Goal: Transaction & Acquisition: Purchase product/service

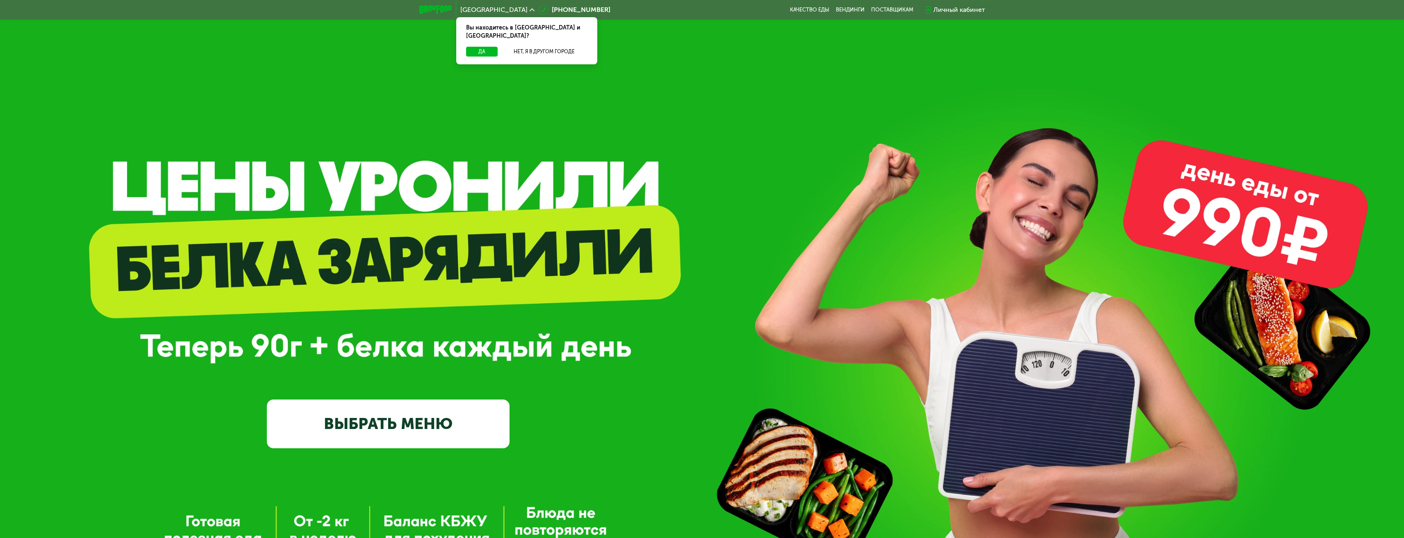
click at [441, 426] on link "ВЫБРАТЬ МЕНЮ" at bounding box center [388, 424] width 243 height 49
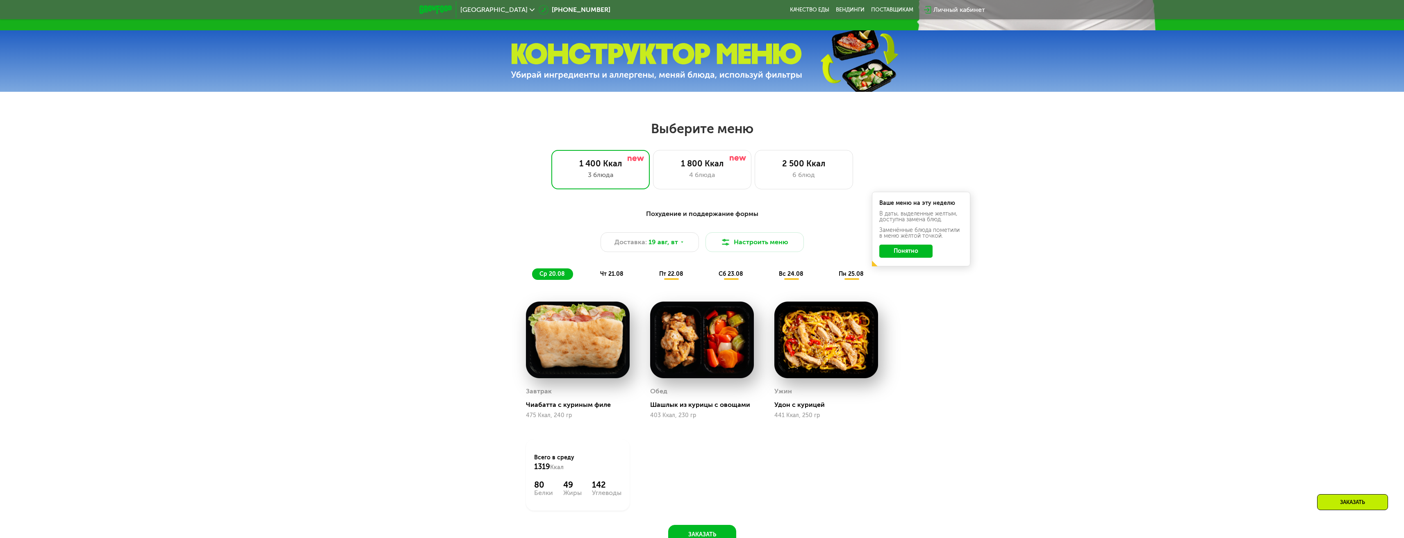
scroll to position [737, 0]
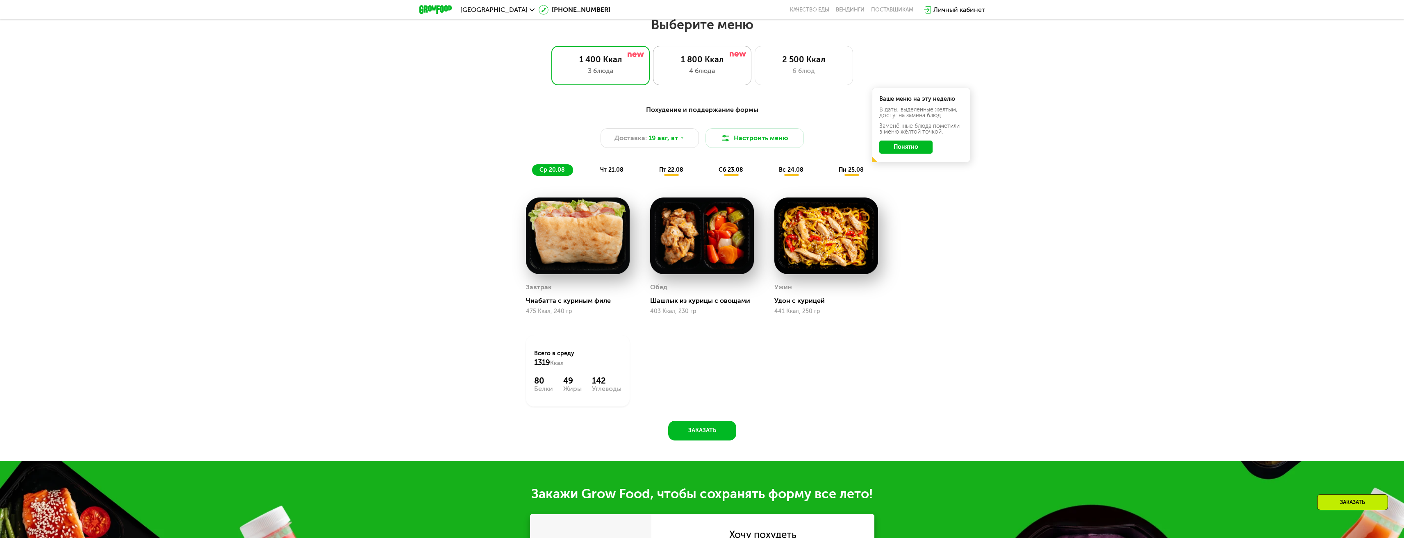
click at [755, 83] on div "1 800 Ккал 4 блюда" at bounding box center [804, 65] width 98 height 39
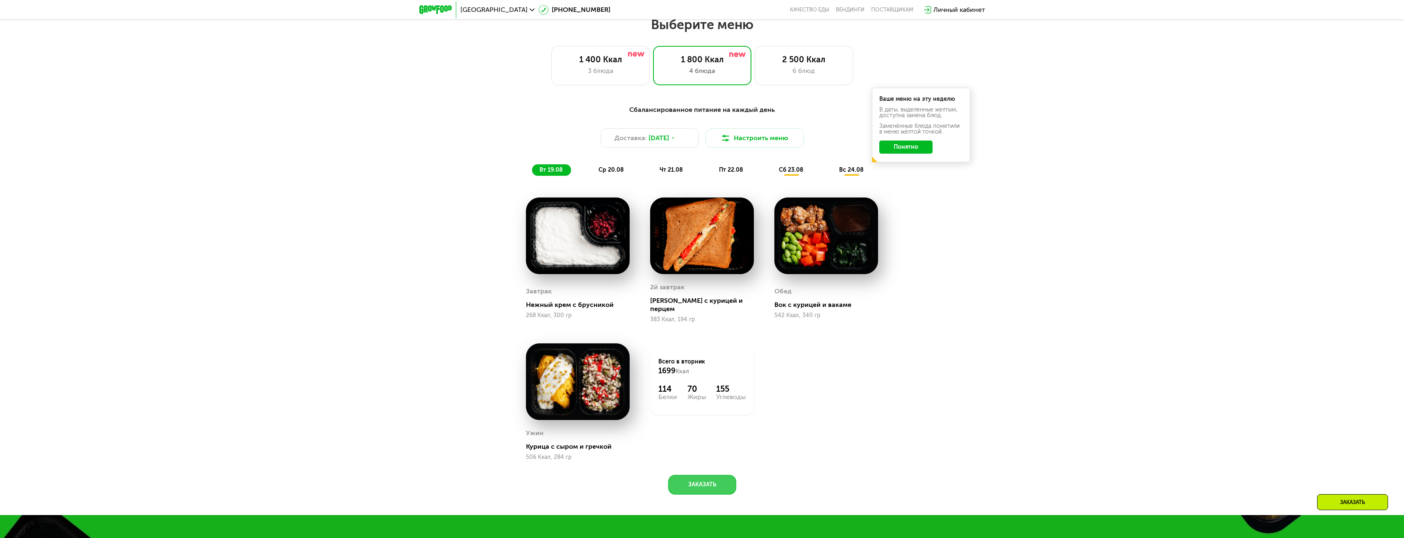
click at [711, 480] on button "Заказать" at bounding box center [702, 485] width 68 height 20
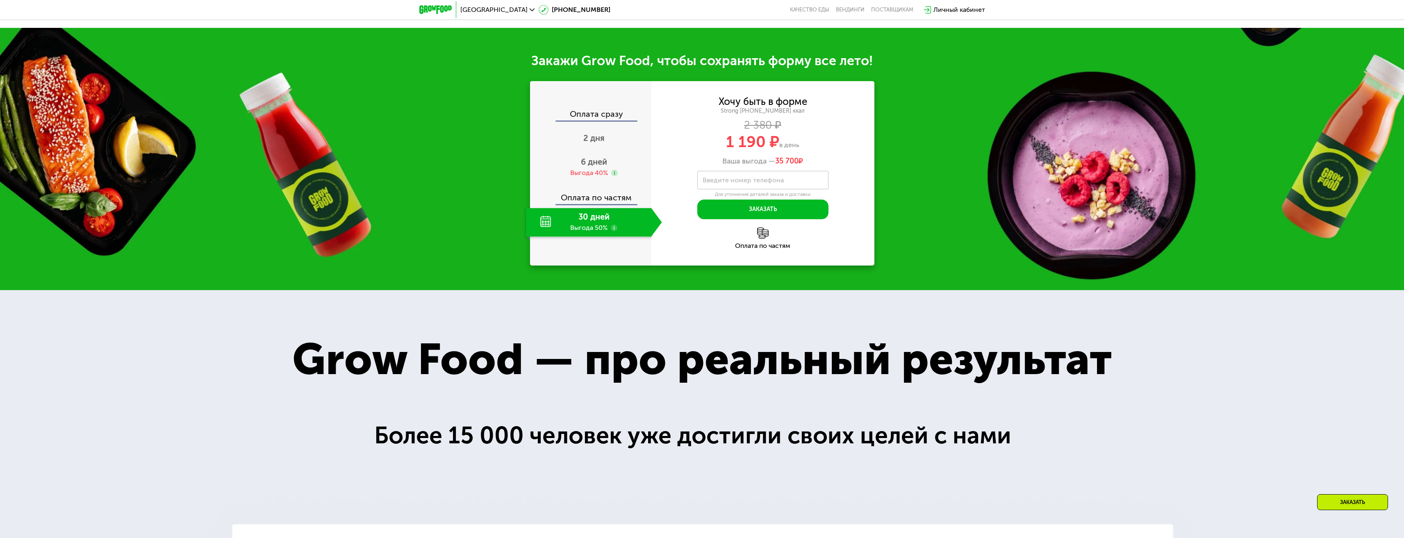
scroll to position [1247, 0]
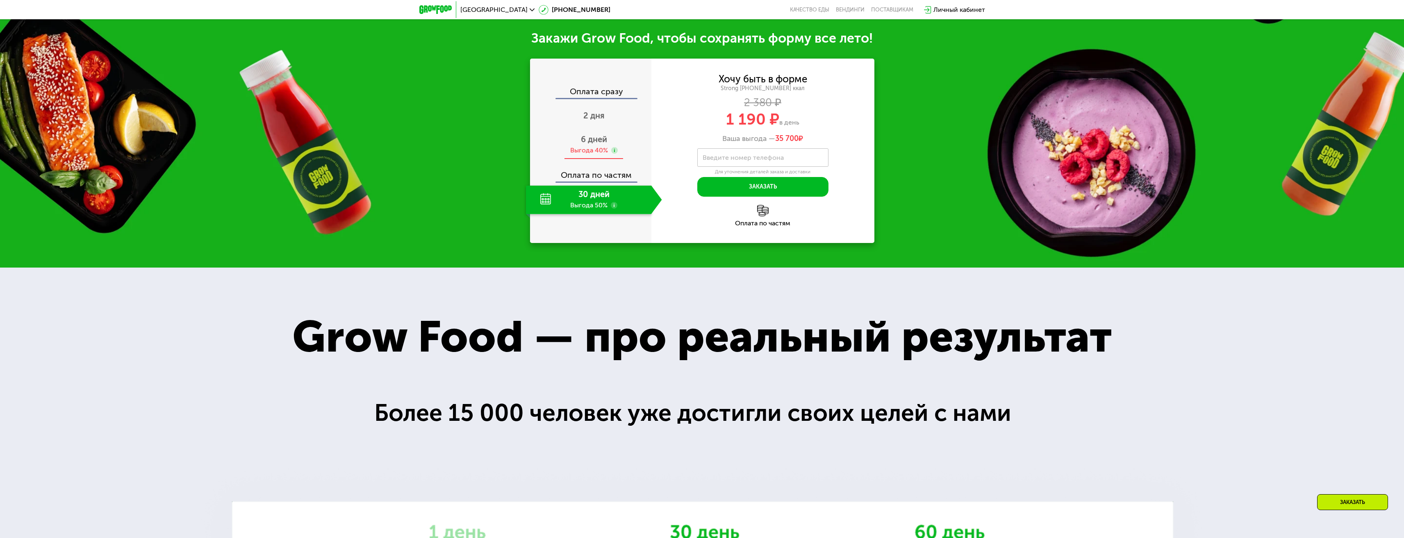
click at [594, 140] on div "6 дней Выгода 40%" at bounding box center [594, 145] width 136 height 29
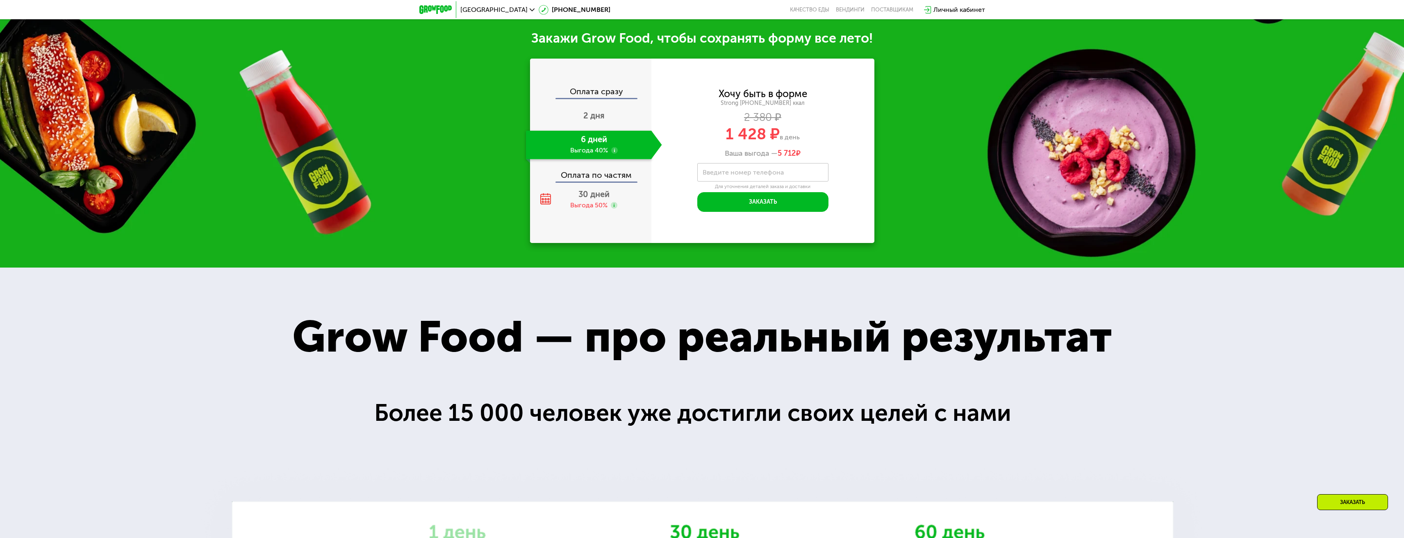
click at [615, 147] on use at bounding box center [614, 150] width 7 height 7
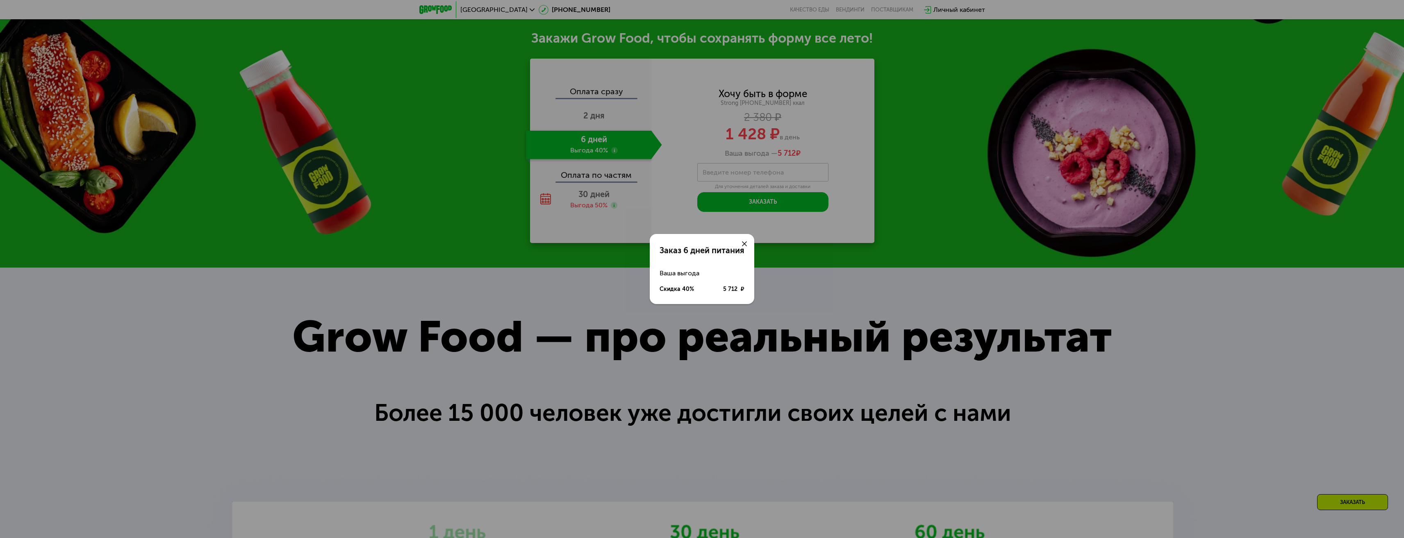
click at [615, 146] on div "Заказ 6 дней питания Ваша выгода Скидка 40% 5 712 ₽" at bounding box center [702, 269] width 1404 height 538
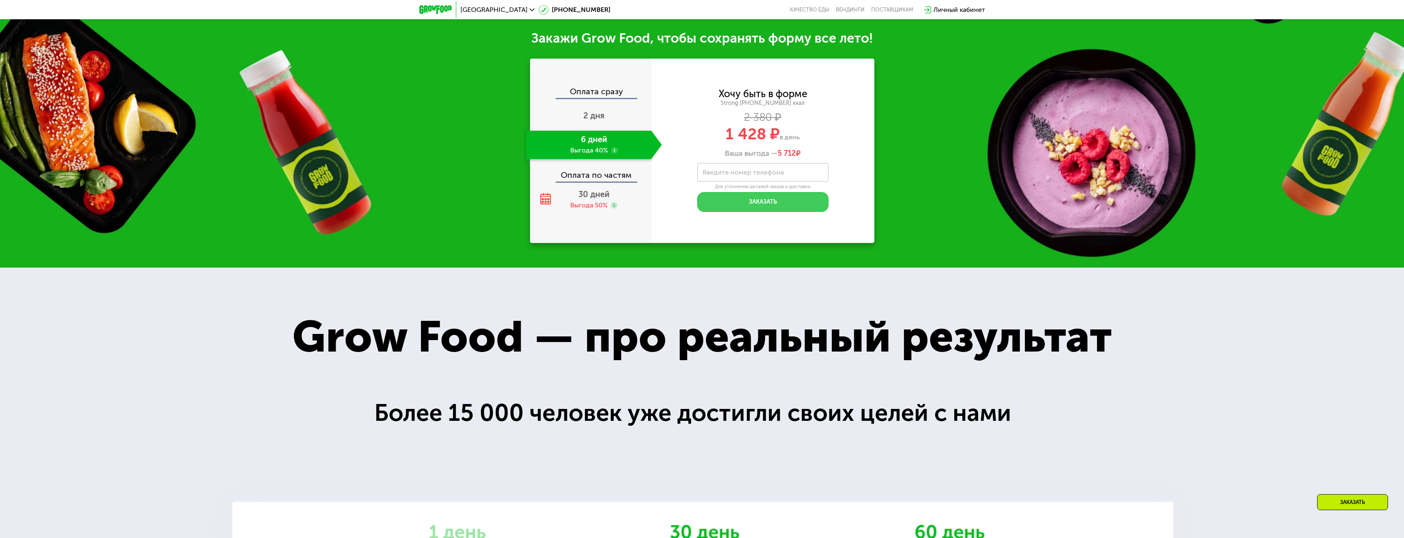
click at [728, 199] on button "Заказать" at bounding box center [762, 202] width 131 height 20
click at [612, 147] on use at bounding box center [614, 150] width 7 height 7
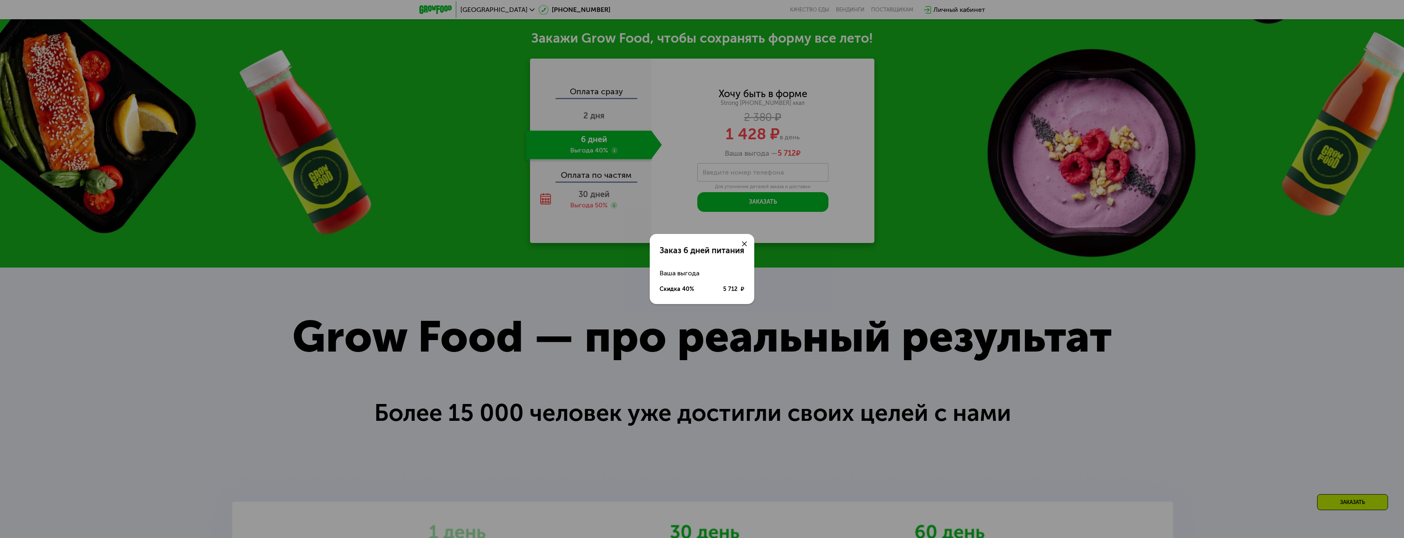
click at [612, 144] on div "Заказ 6 дней питания Ваша выгода Скидка 40% 5 712 ₽" at bounding box center [702, 269] width 1404 height 538
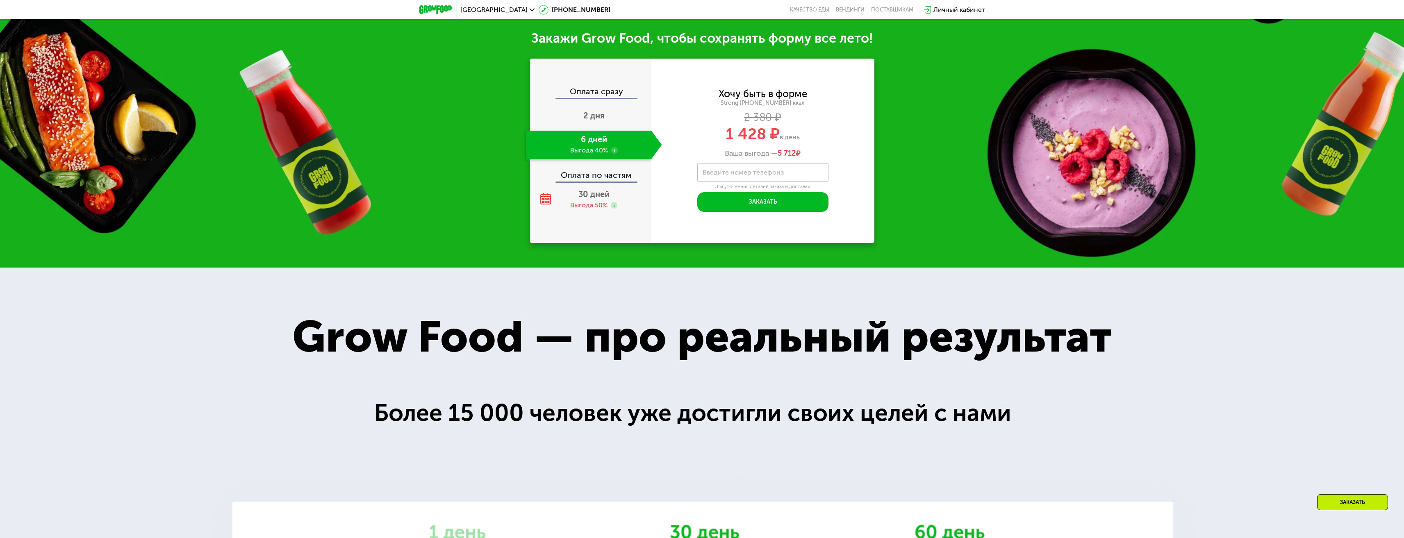
click at [612, 147] on use at bounding box center [614, 150] width 7 height 7
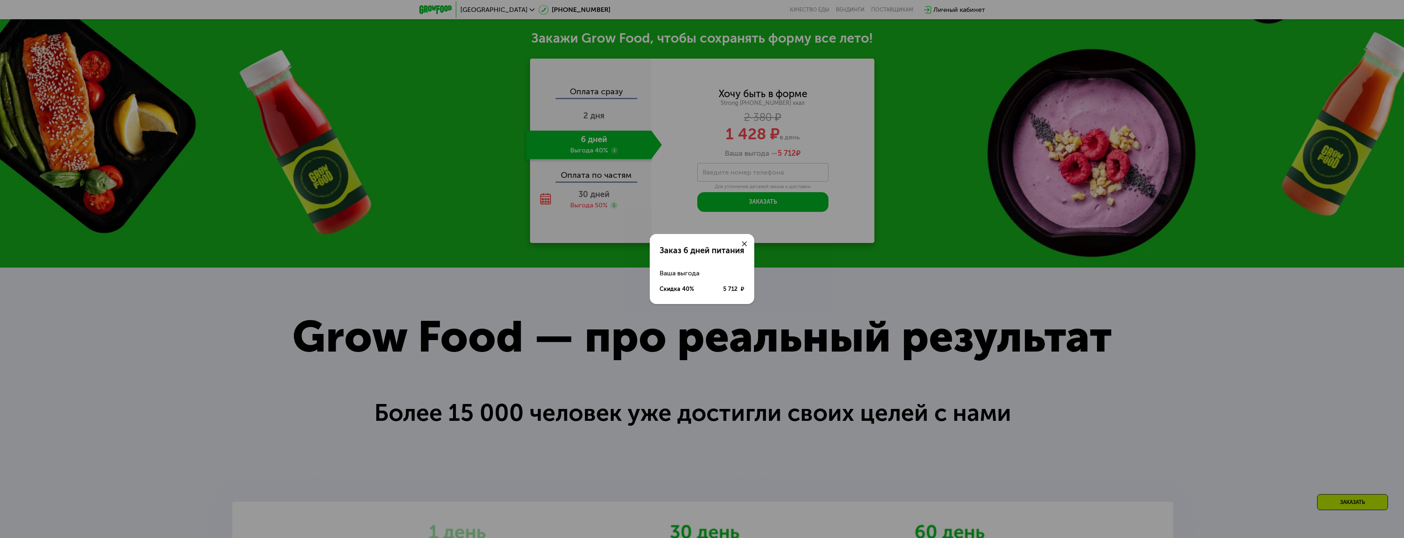
click at [612, 144] on div "Заказ 6 дней питания Ваша выгода Скидка 40% 5 712 ₽" at bounding box center [702, 269] width 1404 height 538
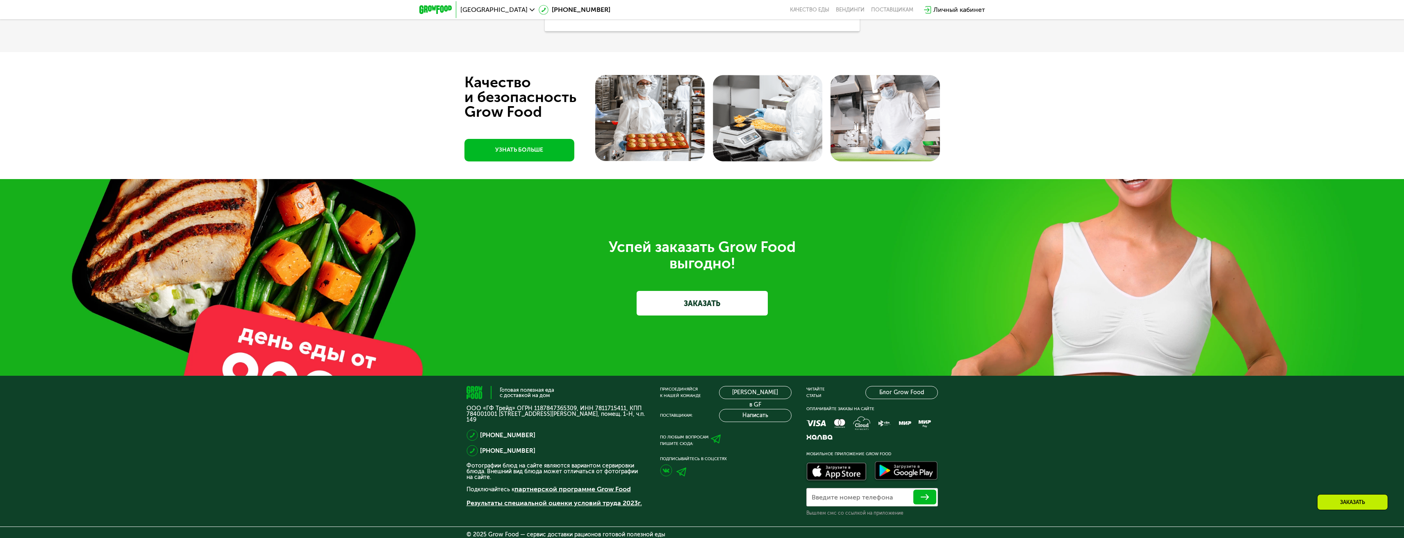
scroll to position [3078, 0]
